Goal: Transaction & Acquisition: Purchase product/service

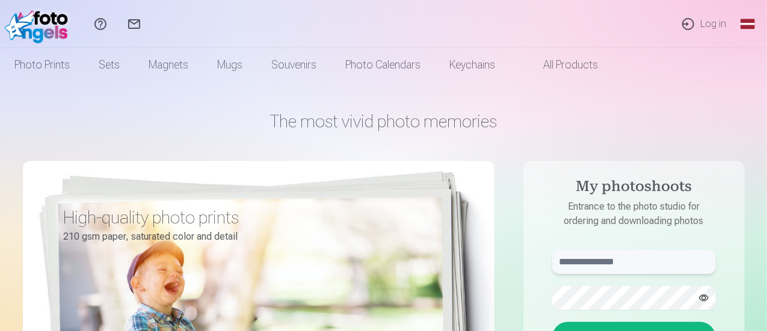
click at [611, 259] on input "text" at bounding box center [634, 262] width 164 height 24
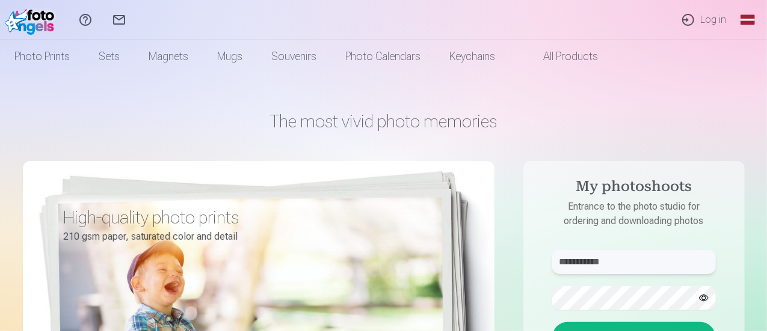
scroll to position [60, 0]
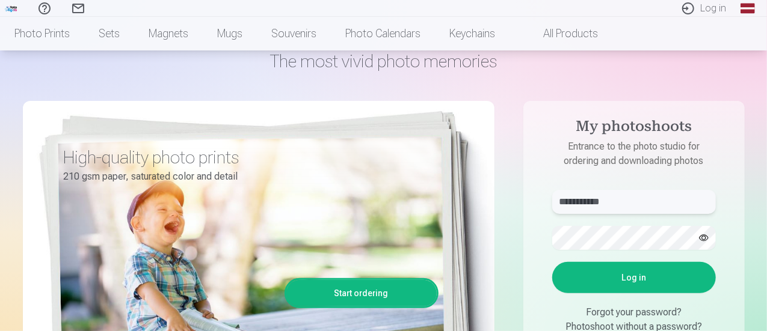
type input "**********"
click at [628, 278] on font "Log in" at bounding box center [633, 278] width 25 height 10
click at [534, 238] on aside "**********" at bounding box center [633, 266] width 221 height 331
click at [552, 262] on button "Log in" at bounding box center [634, 277] width 164 height 31
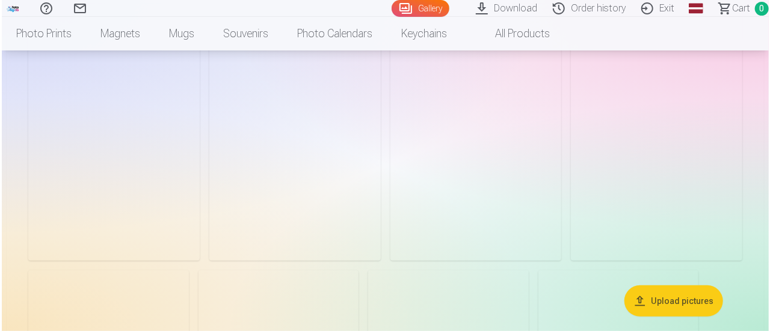
scroll to position [79, 0]
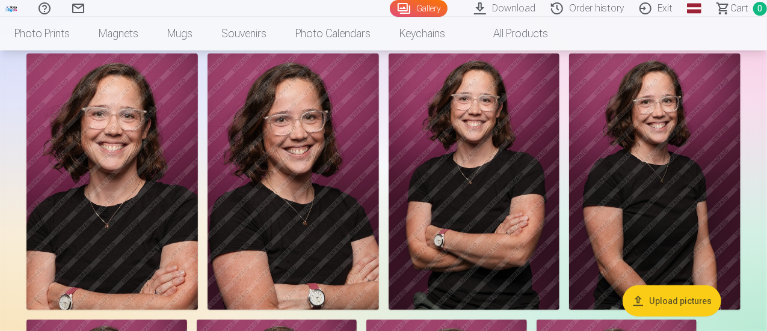
click at [560, 181] on img at bounding box center [473, 182] width 171 height 257
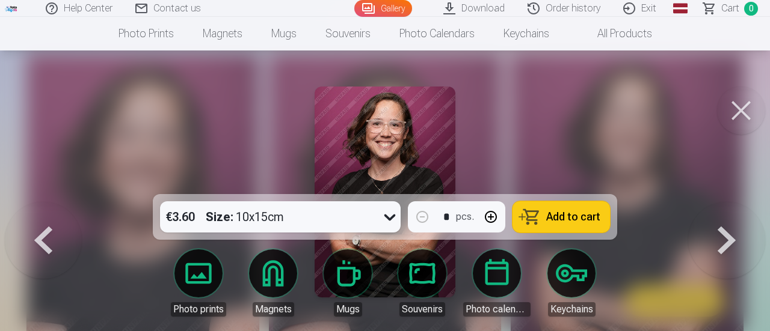
click at [350, 277] on link "Mugs" at bounding box center [347, 283] width 67 height 67
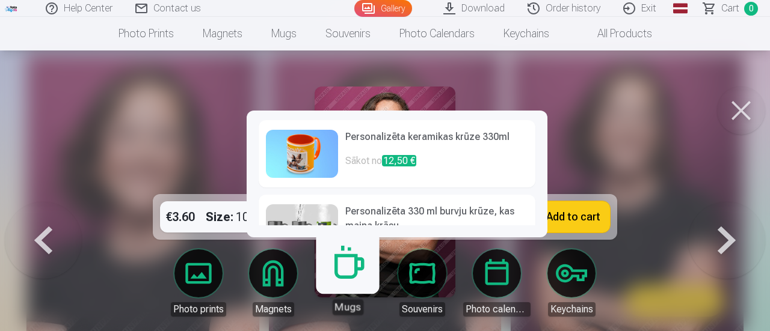
click at [366, 150] on h6 "Personalizēta keramikas krūze 330ml" at bounding box center [436, 142] width 183 height 24
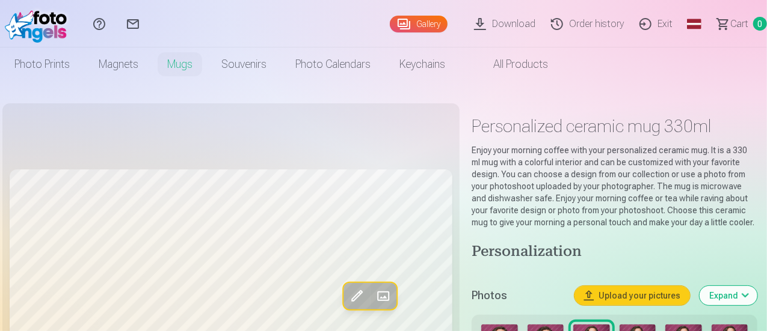
scroll to position [180, 0]
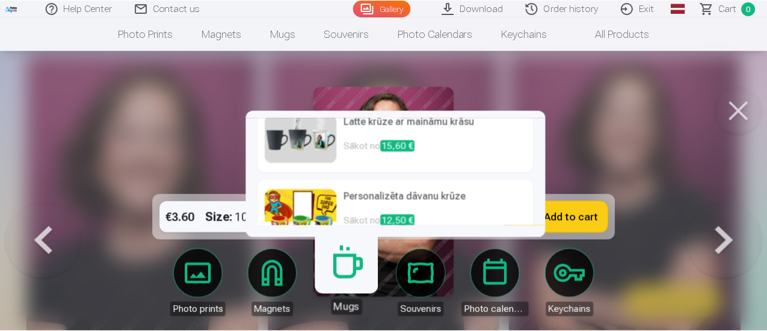
scroll to position [240, 0]
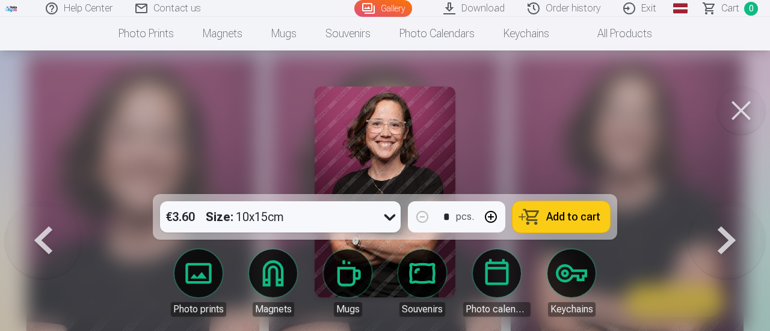
click at [741, 111] on button at bounding box center [741, 111] width 48 height 48
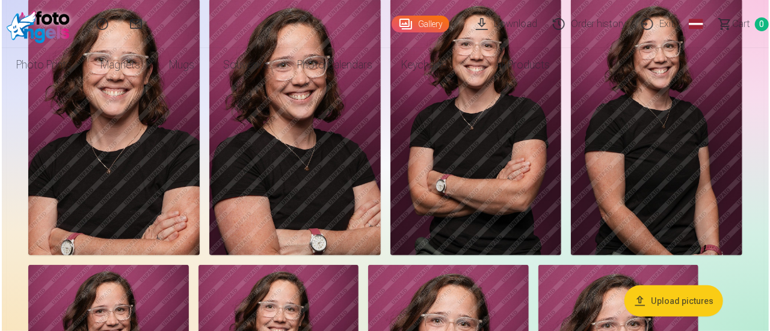
scroll to position [240, 0]
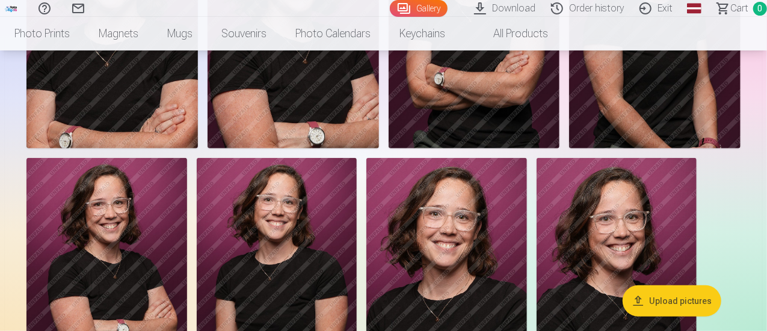
click at [560, 139] on img at bounding box center [473, 20] width 171 height 257
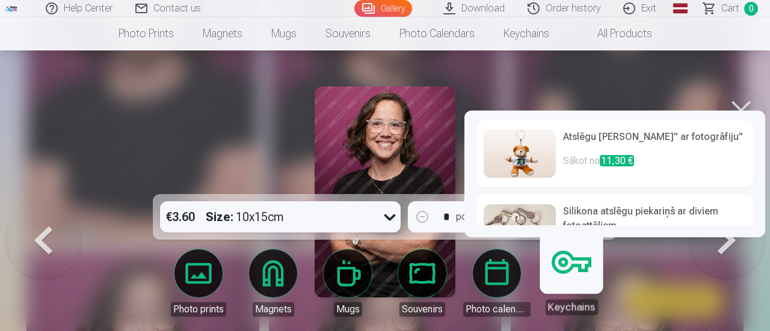
click at [584, 275] on link "Keychains" at bounding box center [571, 278] width 74 height 74
